Goal: Task Accomplishment & Management: Complete application form

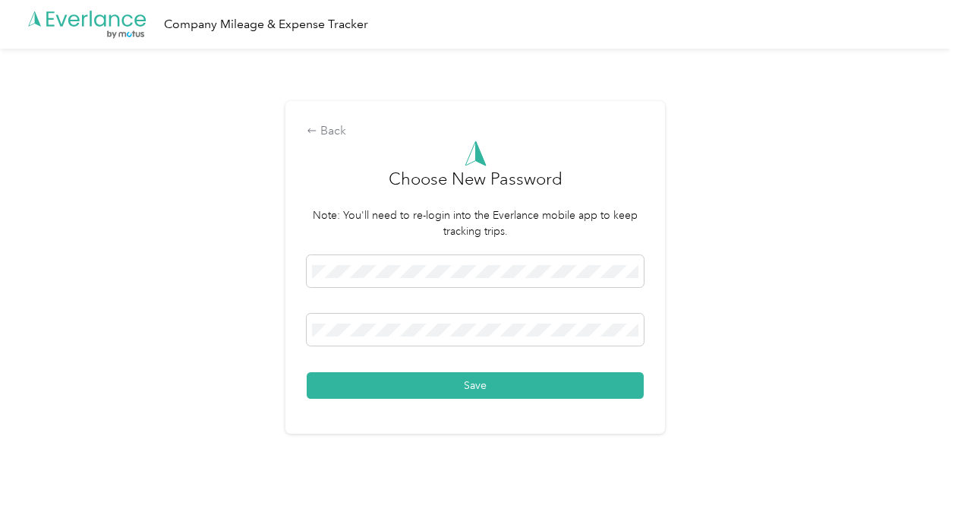
click at [510, 384] on button "Save" at bounding box center [475, 385] width 337 height 27
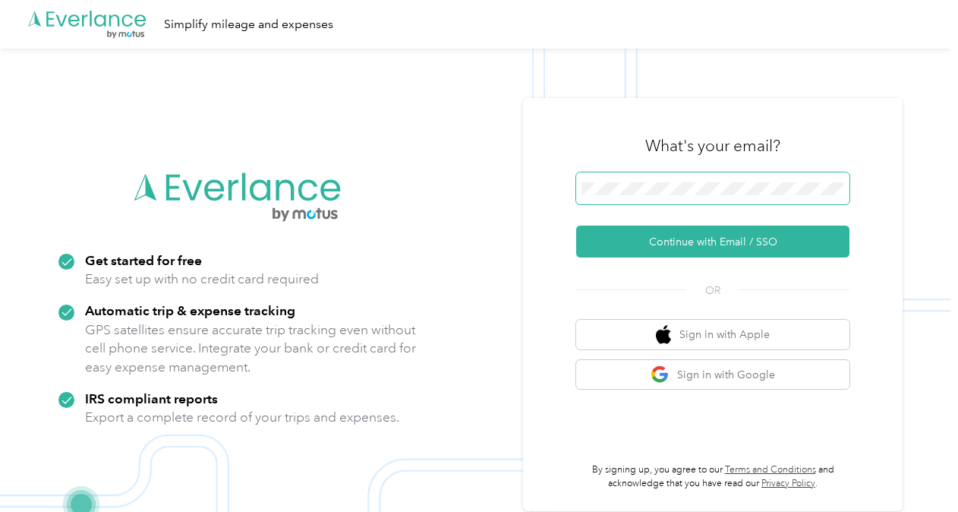
click at [576, 225] on button "Continue with Email / SSO" at bounding box center [712, 241] width 273 height 32
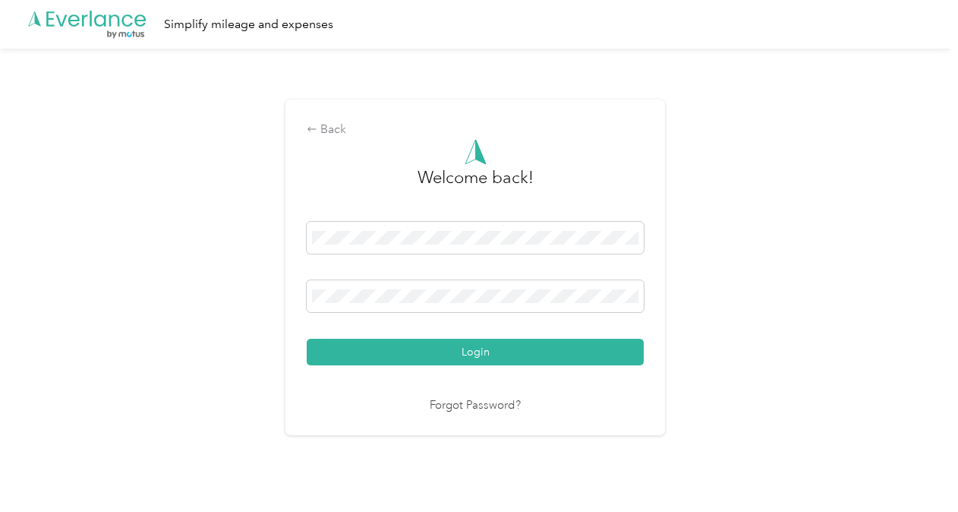
click at [307, 339] on button "Login" at bounding box center [475, 352] width 337 height 27
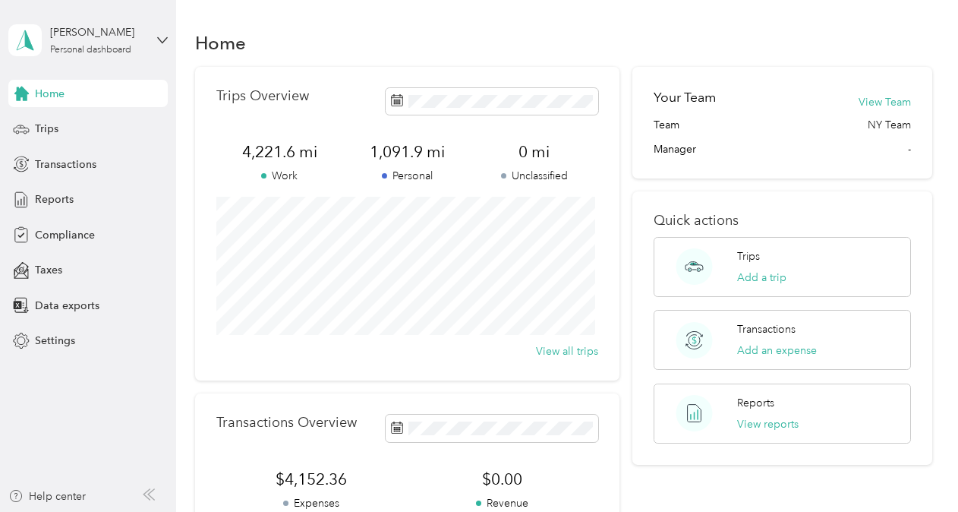
click at [69, 229] on span "Compliance" at bounding box center [65, 235] width 60 height 16
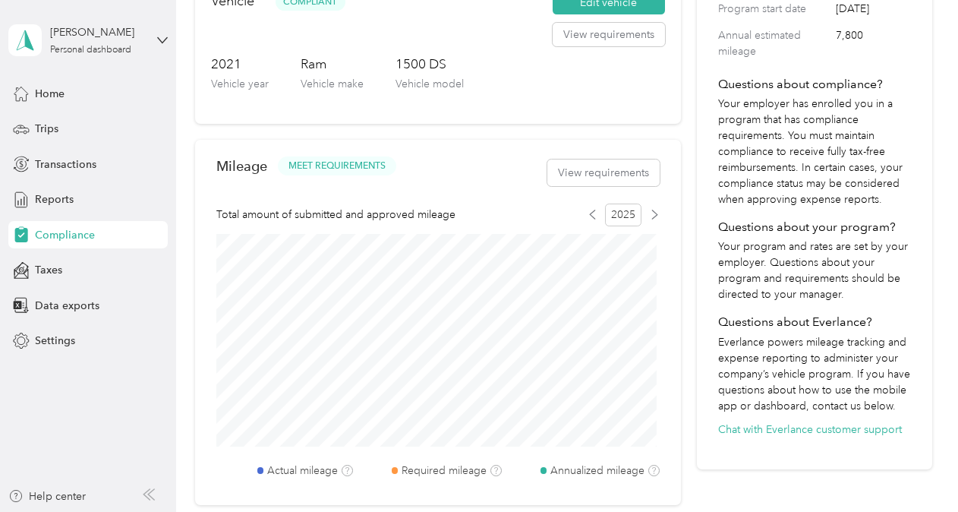
scroll to position [361, 0]
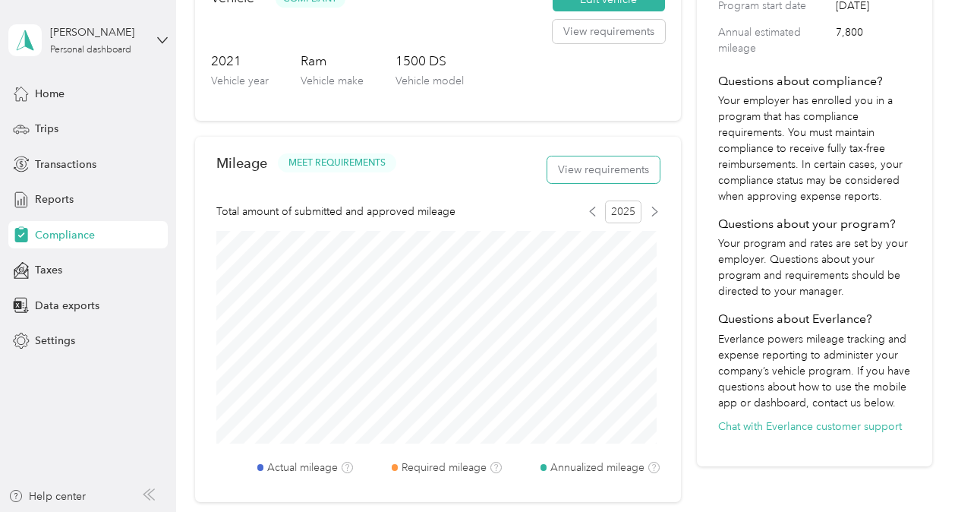
click at [612, 162] on button "View requirements" at bounding box center [603, 169] width 112 height 27
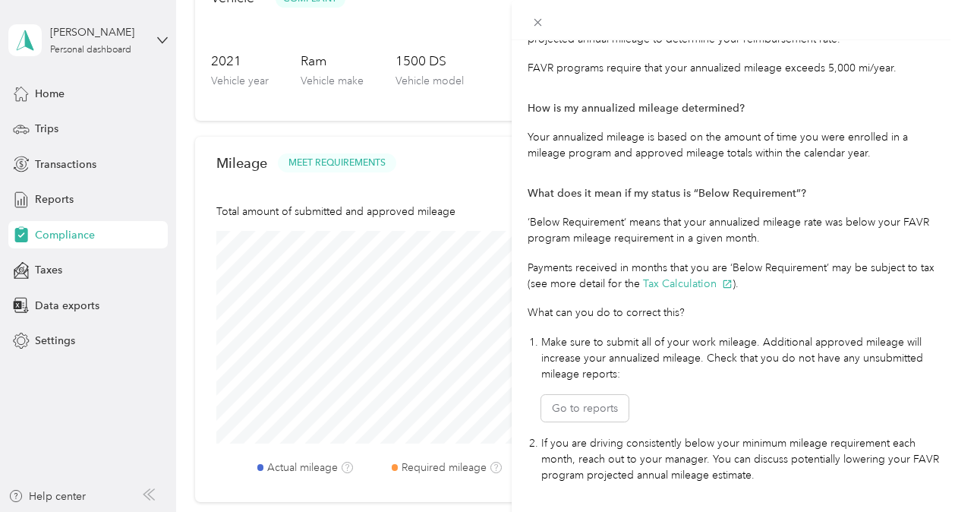
scroll to position [360, 0]
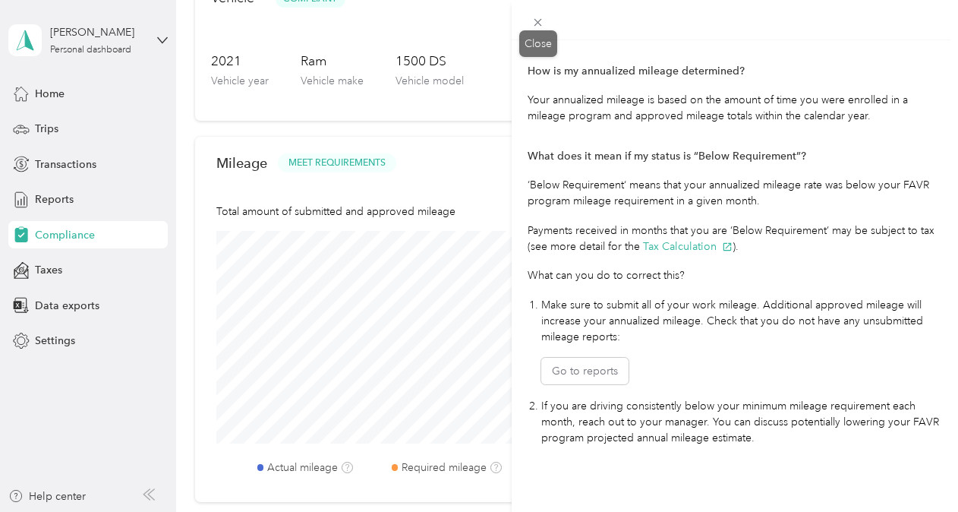
click at [540, 23] on icon at bounding box center [537, 22] width 13 height 13
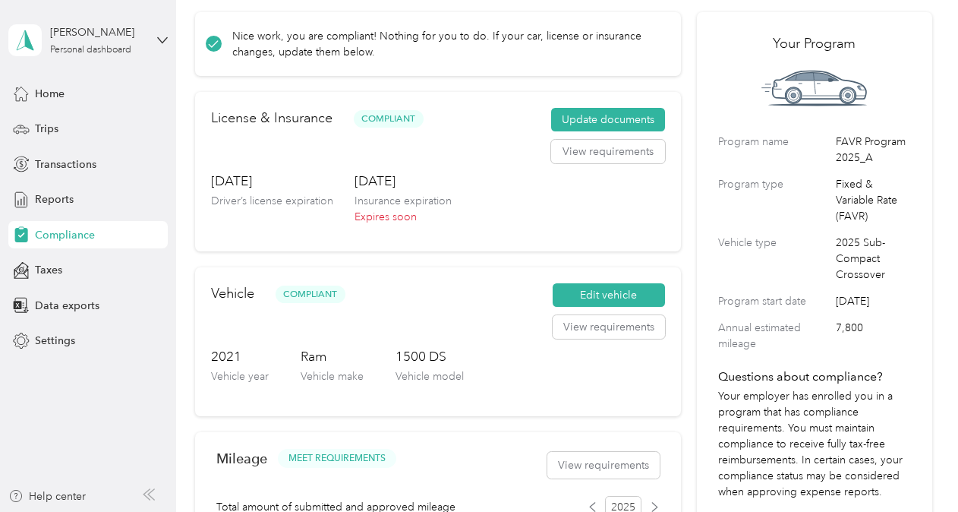
scroll to position [0, 0]
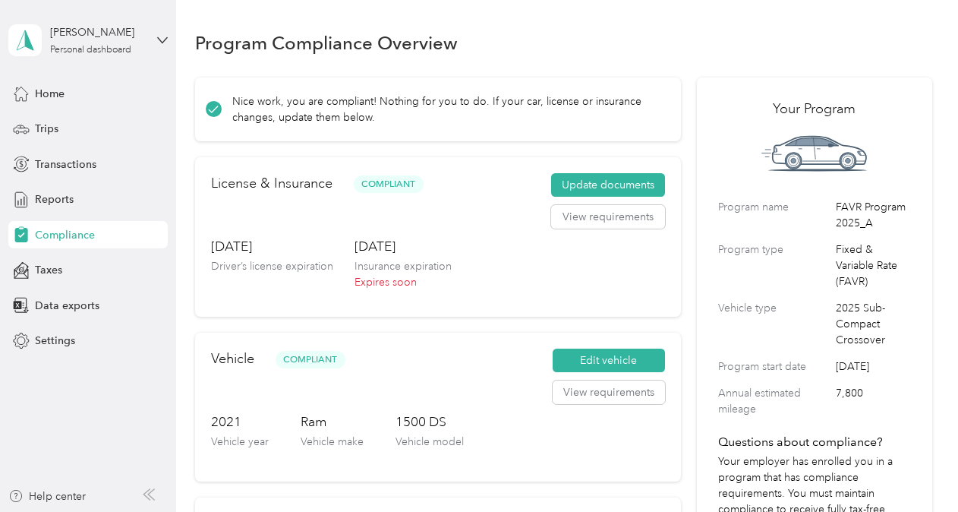
click at [591, 185] on button "Update documents" at bounding box center [608, 185] width 114 height 24
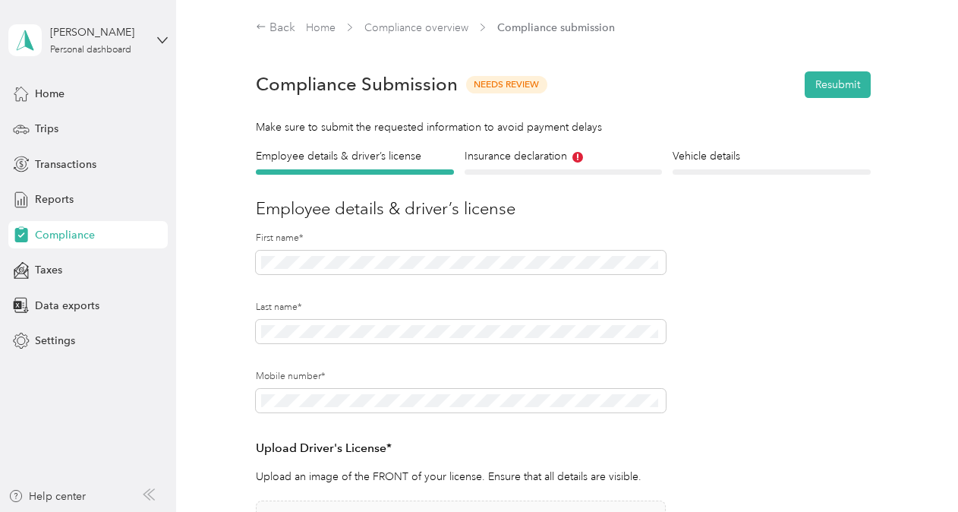
click at [550, 154] on h4 "Insurance declaration" at bounding box center [563, 156] width 197 height 16
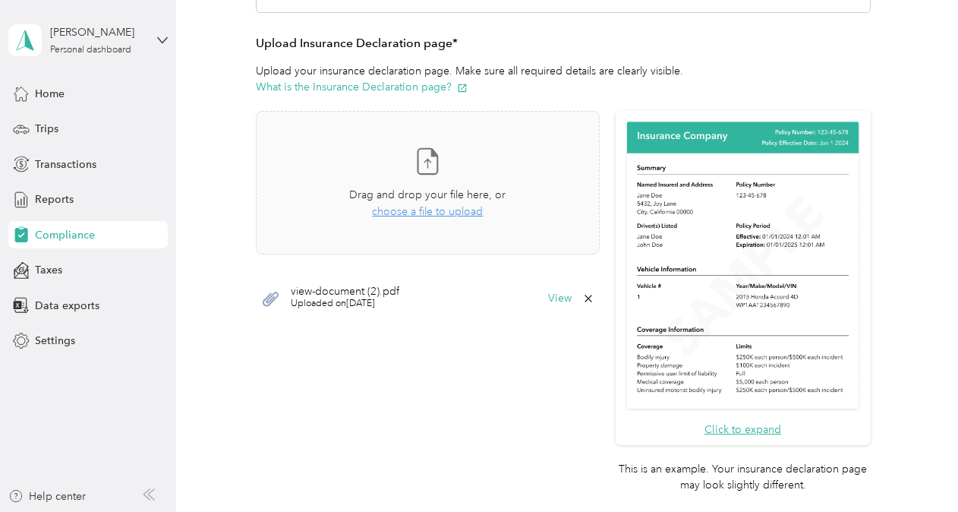
scroll to position [371, 0]
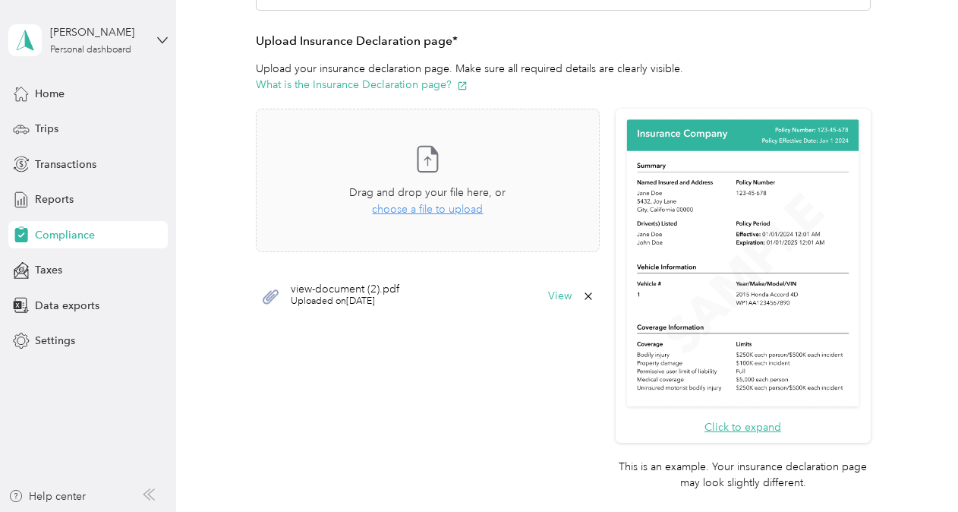
click at [442, 207] on span "choose a file to upload" at bounding box center [427, 209] width 111 height 13
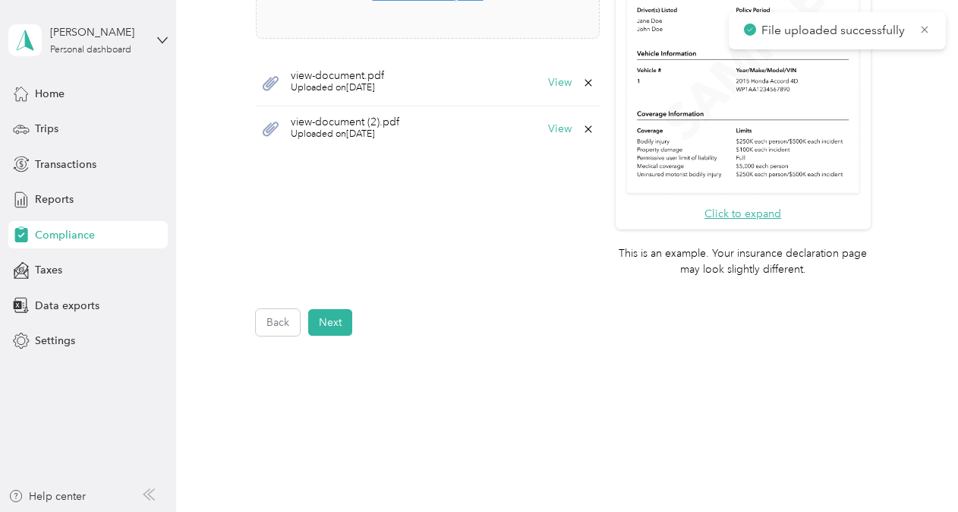
scroll to position [586, 0]
click at [341, 320] on button "Next" at bounding box center [330, 320] width 44 height 27
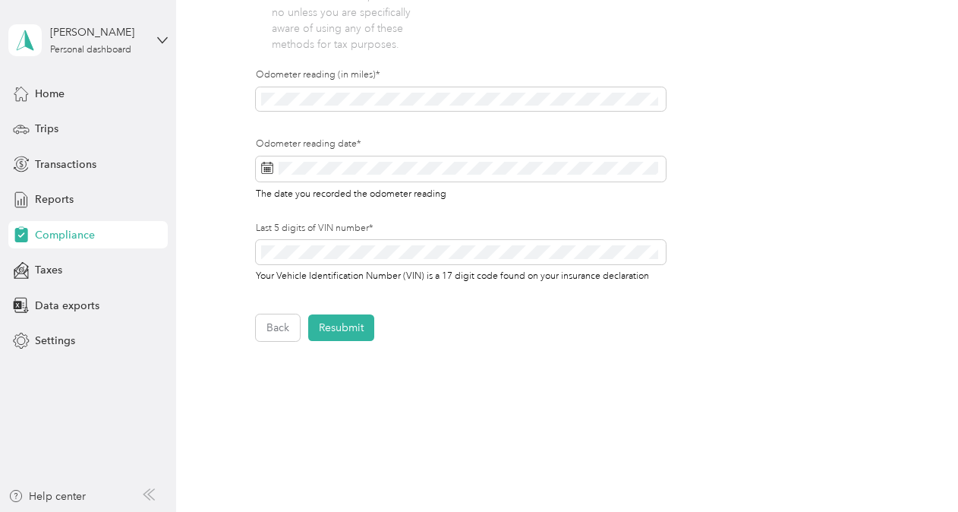
scroll to position [521, 0]
click at [361, 329] on button "Resubmit" at bounding box center [341, 326] width 66 height 27
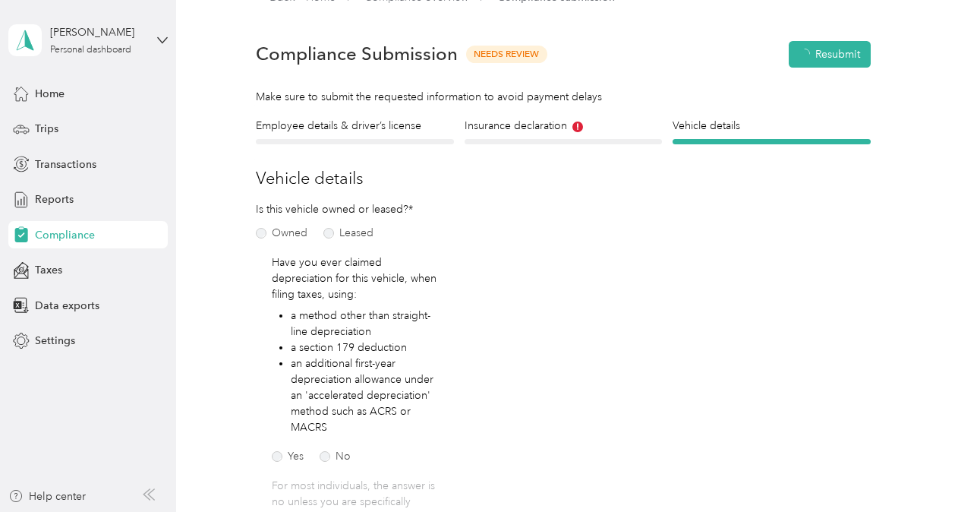
scroll to position [18, 0]
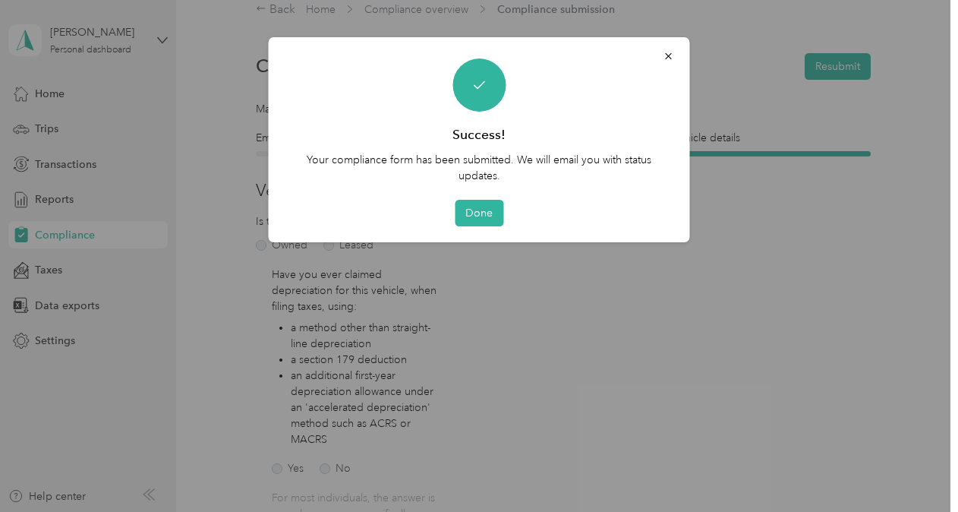
click at [480, 211] on button "Done" at bounding box center [479, 213] width 49 height 27
